Goal: Transaction & Acquisition: Obtain resource

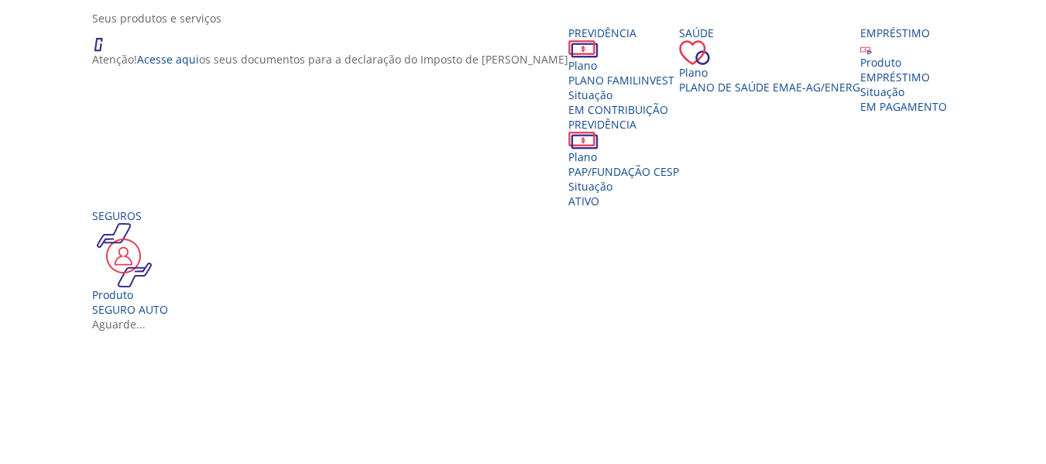
scroll to position [310, 0]
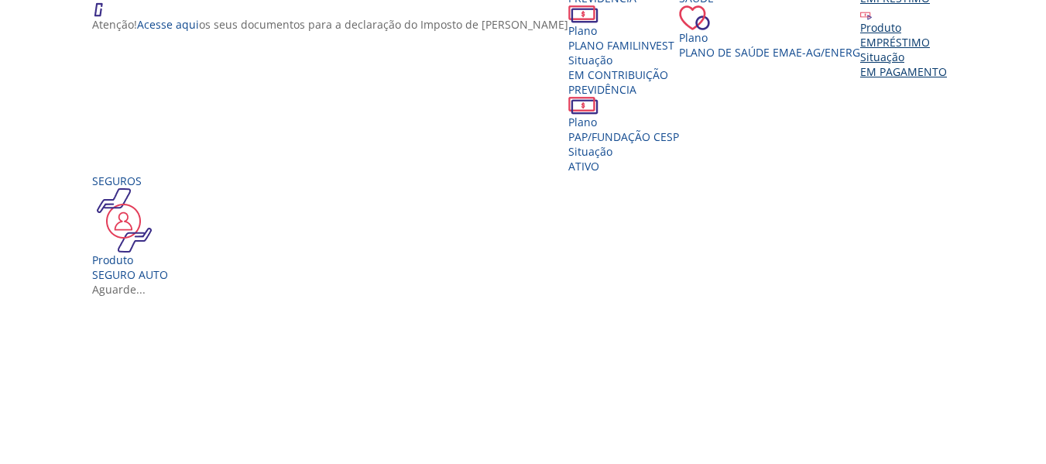
click at [860, 20] on img "Vivest" at bounding box center [866, 15] width 12 height 12
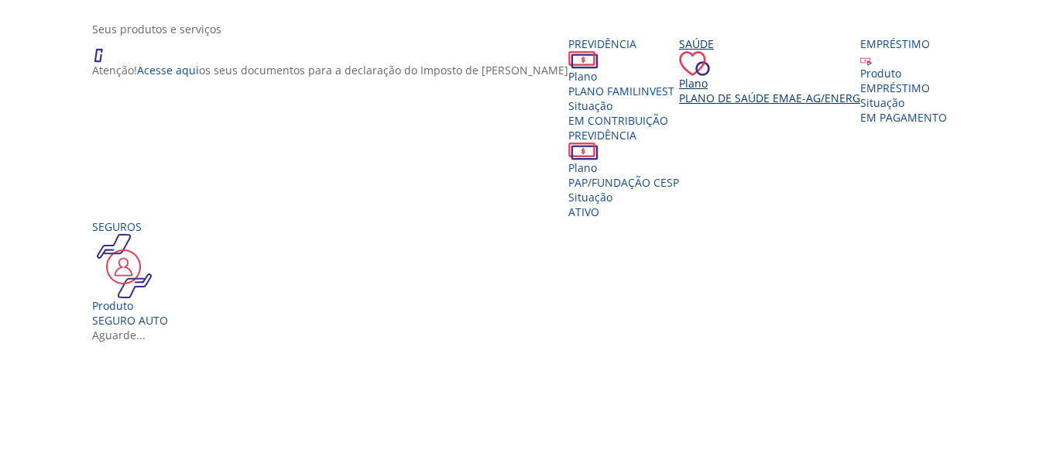
scroll to position [310, 0]
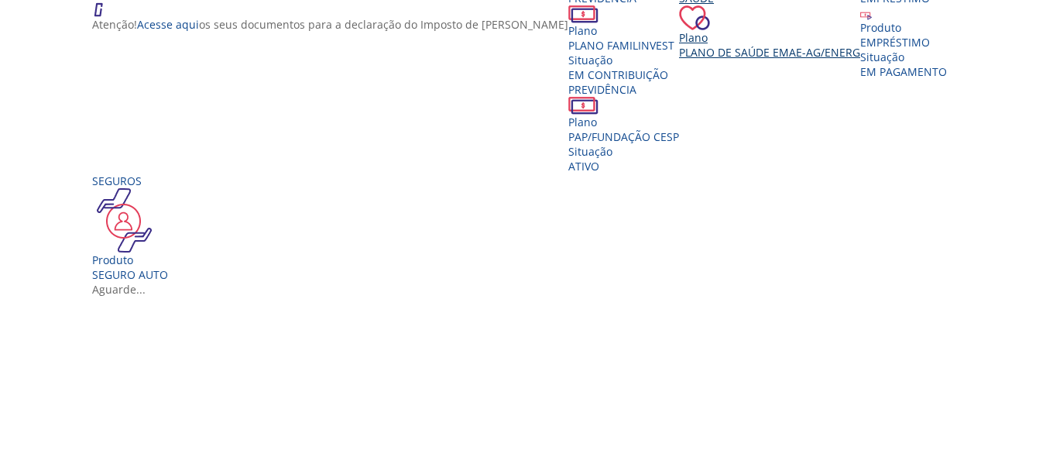
click at [679, 60] on span "Plano de Saúde EMAE-AG/ENERG" at bounding box center [769, 52] width 181 height 15
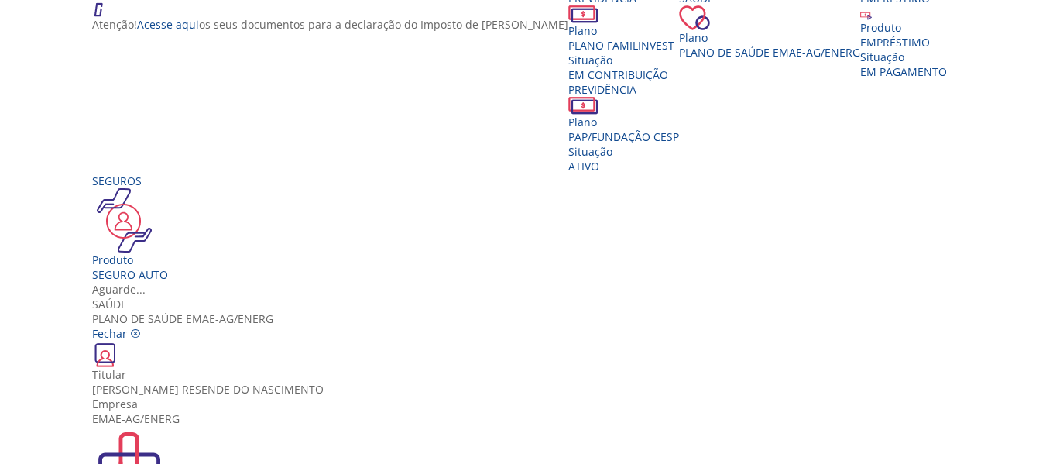
scroll to position [0, 0]
click at [141, 328] on icon "Vivest" at bounding box center [135, 333] width 11 height 11
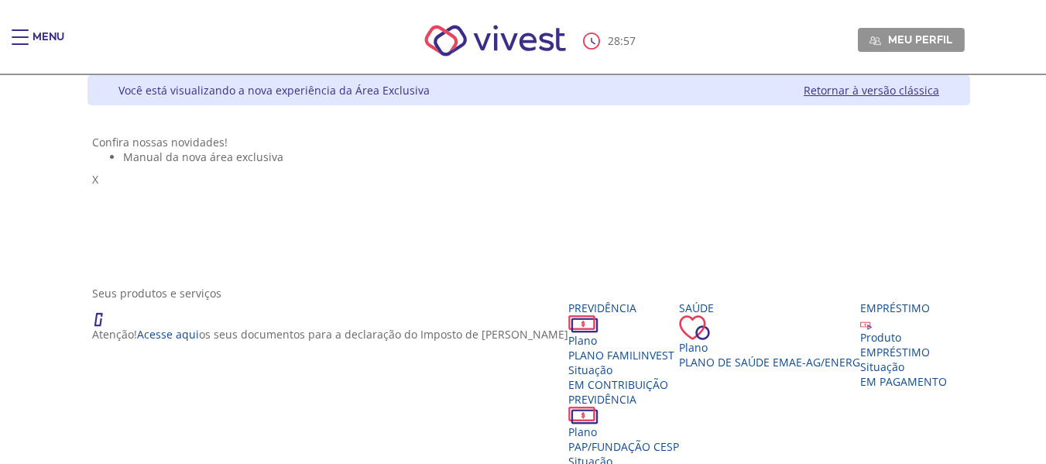
click at [15, 33] on div "Main header" at bounding box center [20, 44] width 17 height 31
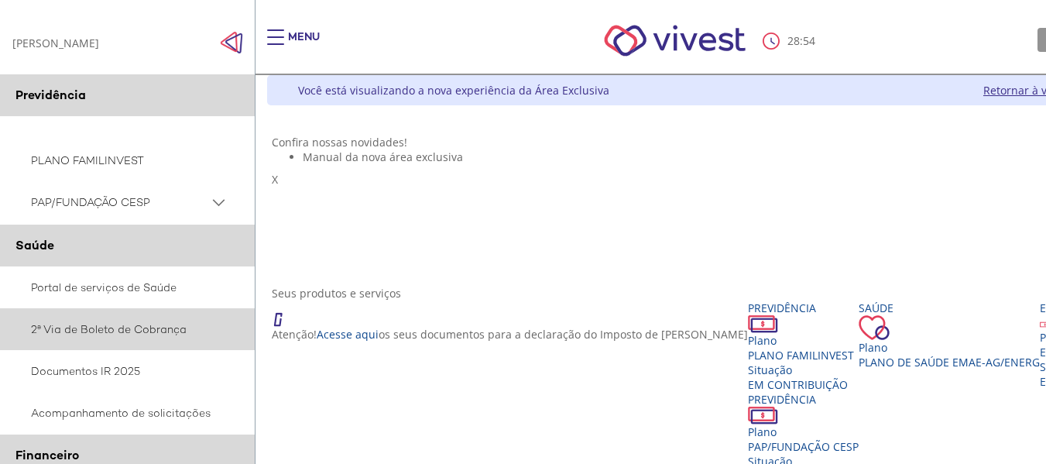
click at [82, 340] on link "2ª Via de Boleto de Cobrança" at bounding box center [127, 329] width 255 height 42
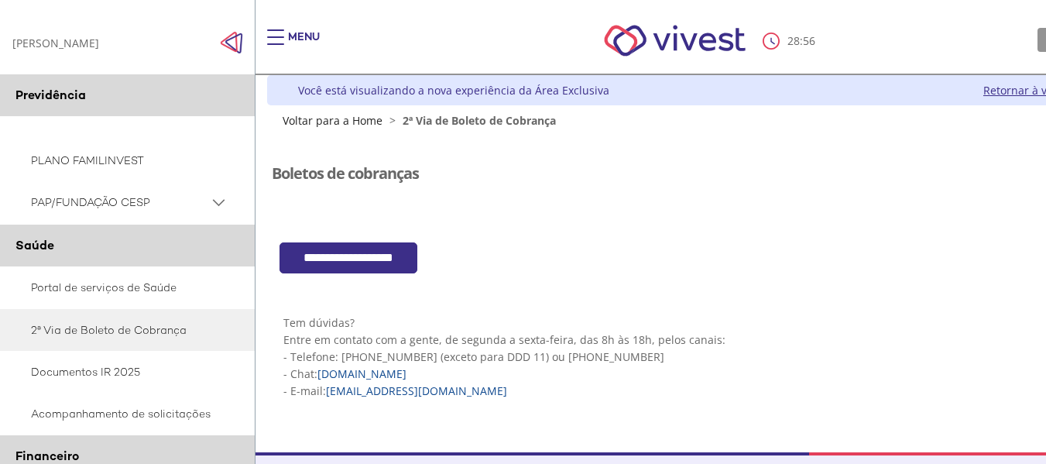
click at [396, 257] on input "**********" at bounding box center [348, 258] width 138 height 32
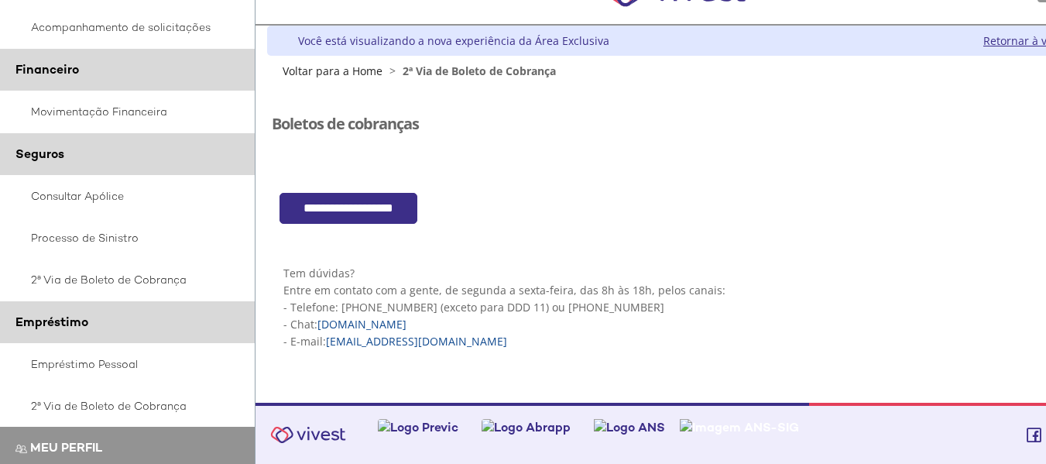
scroll to position [387, 0]
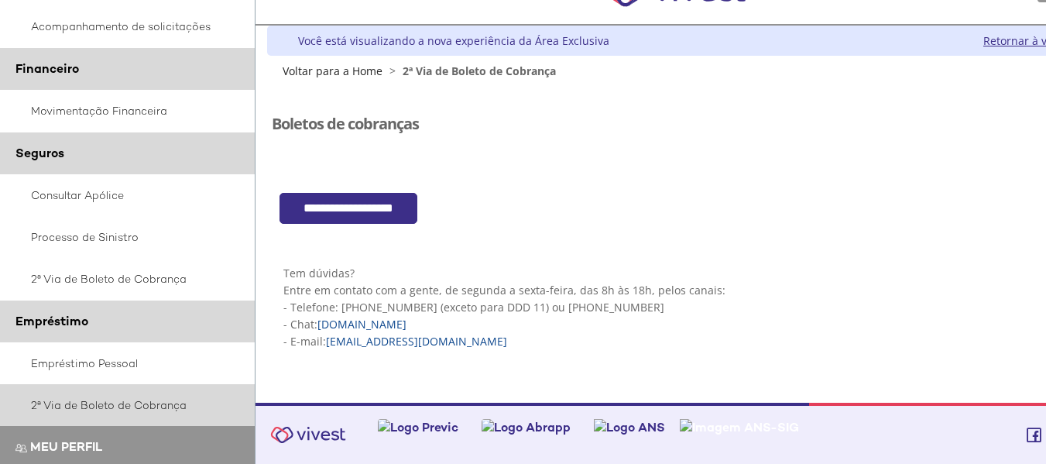
click at [105, 412] on link "2ª Via de Boleto de Cobrança" at bounding box center [127, 405] width 255 height 42
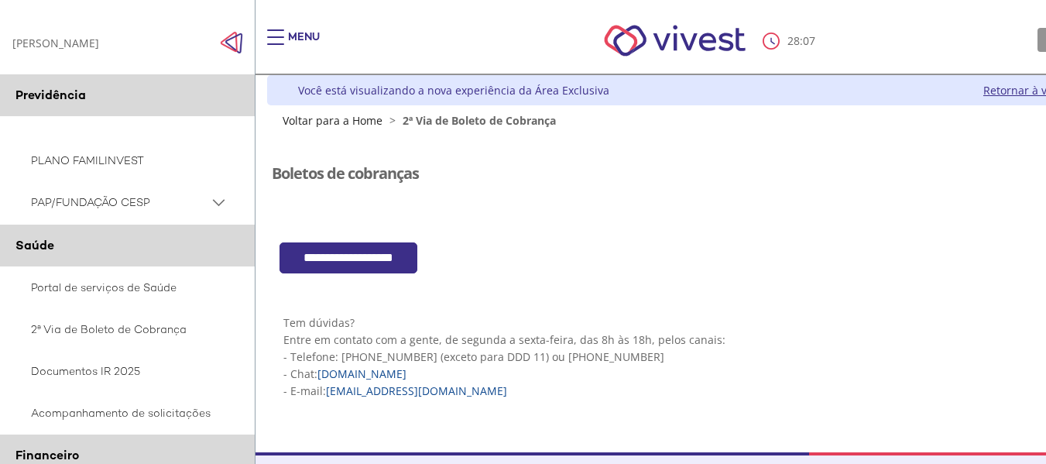
click at [410, 248] on input "**********" at bounding box center [348, 258] width 138 height 32
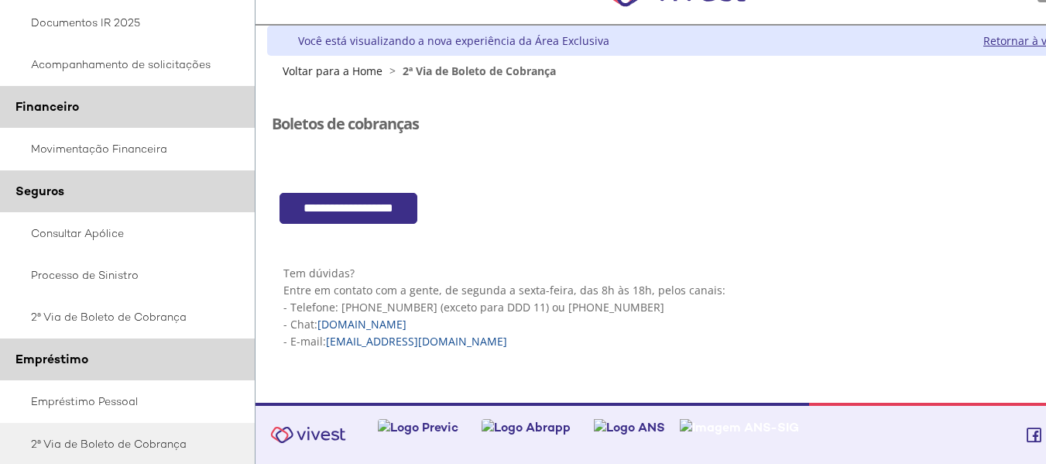
scroll to position [387, 0]
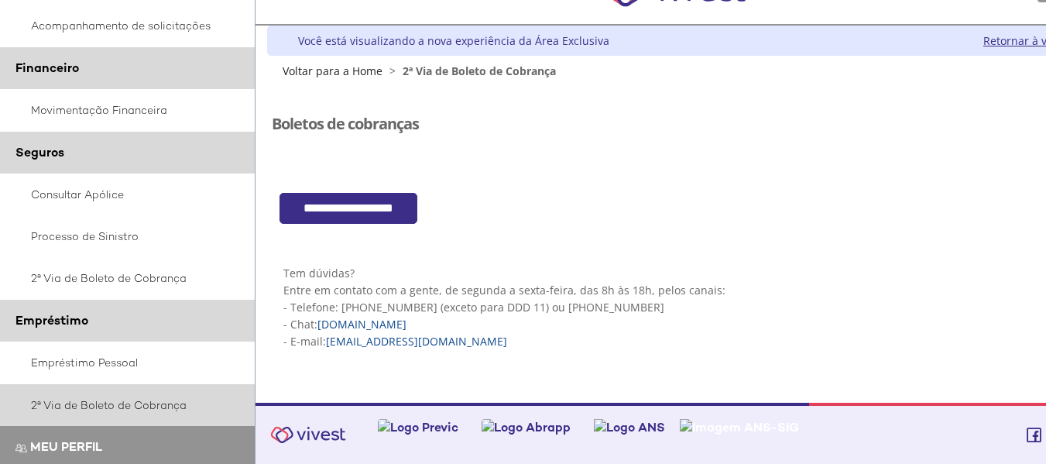
click at [116, 413] on link "2ª Via de Boleto de Cobrança" at bounding box center [127, 405] width 255 height 42
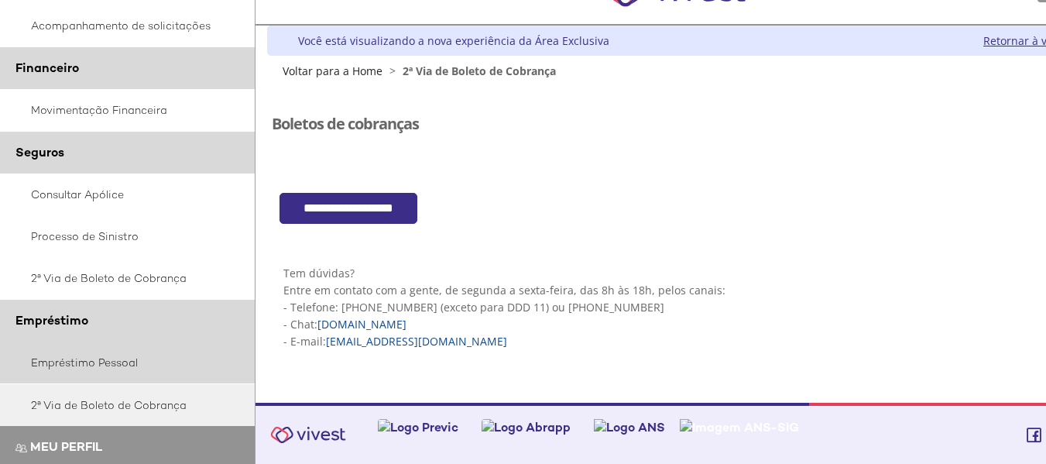
click at [108, 371] on link "Empréstimo Pessoal" at bounding box center [127, 362] width 255 height 42
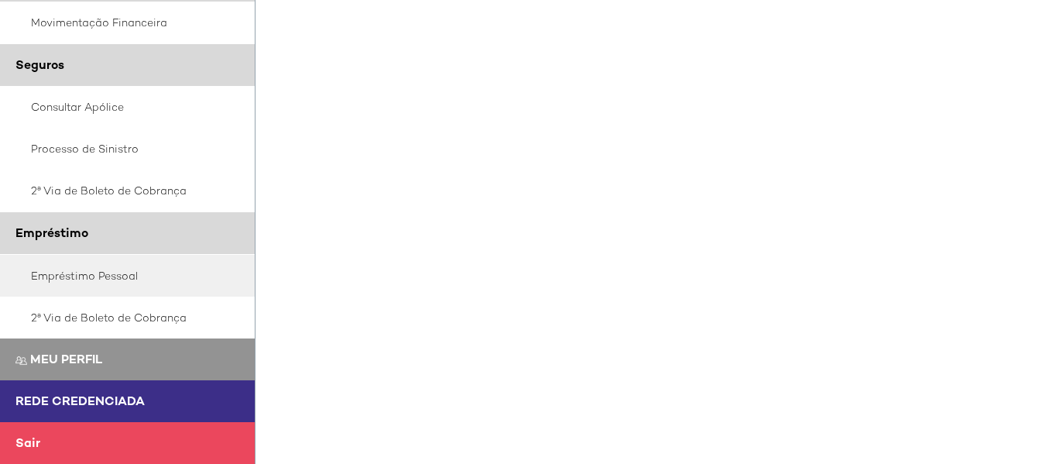
scroll to position [1172, 0]
click at [30, 437] on span "Sair" at bounding box center [27, 442] width 25 height 16
